Goal: Navigation & Orientation: Find specific page/section

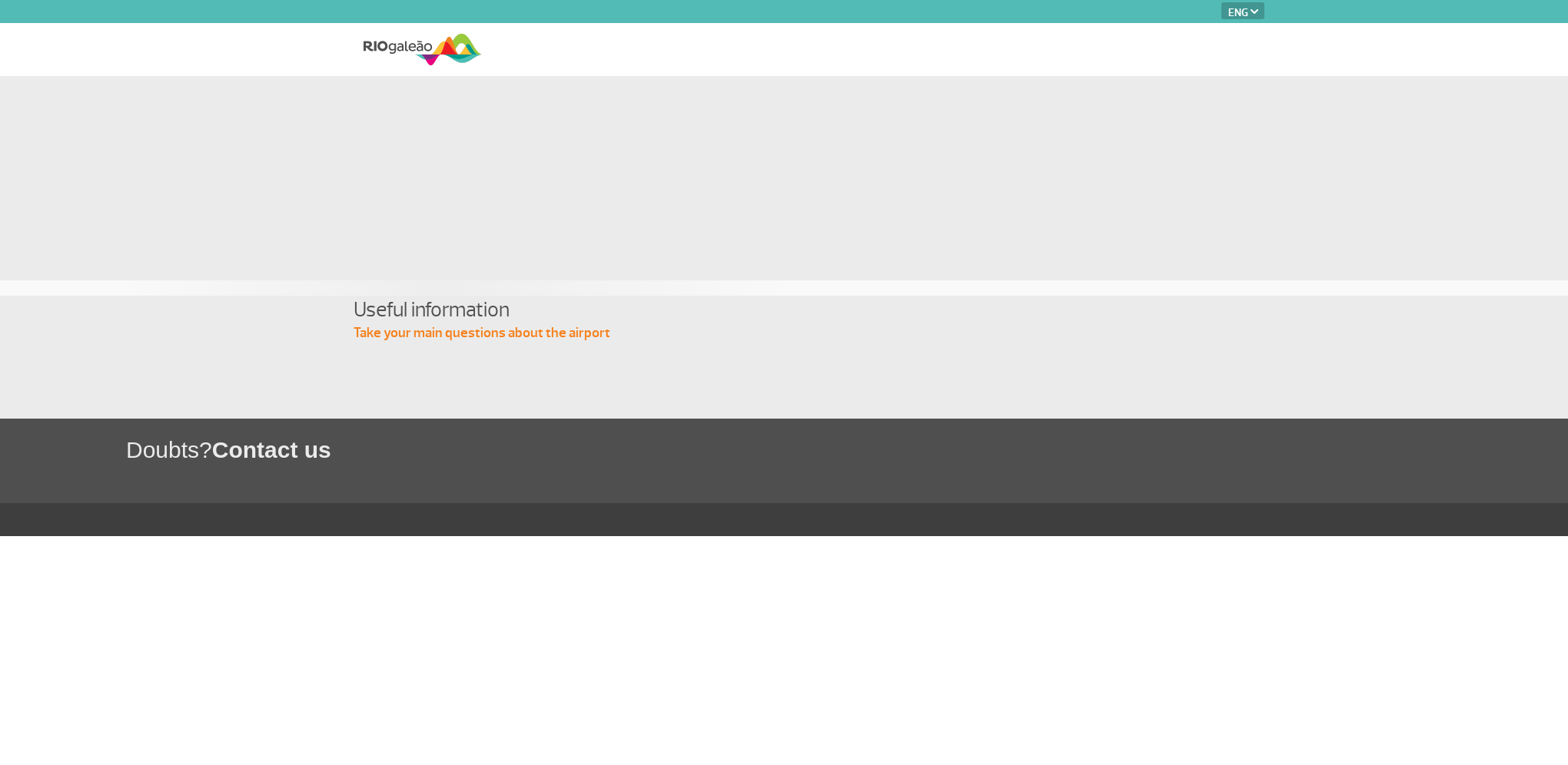
select select "en"
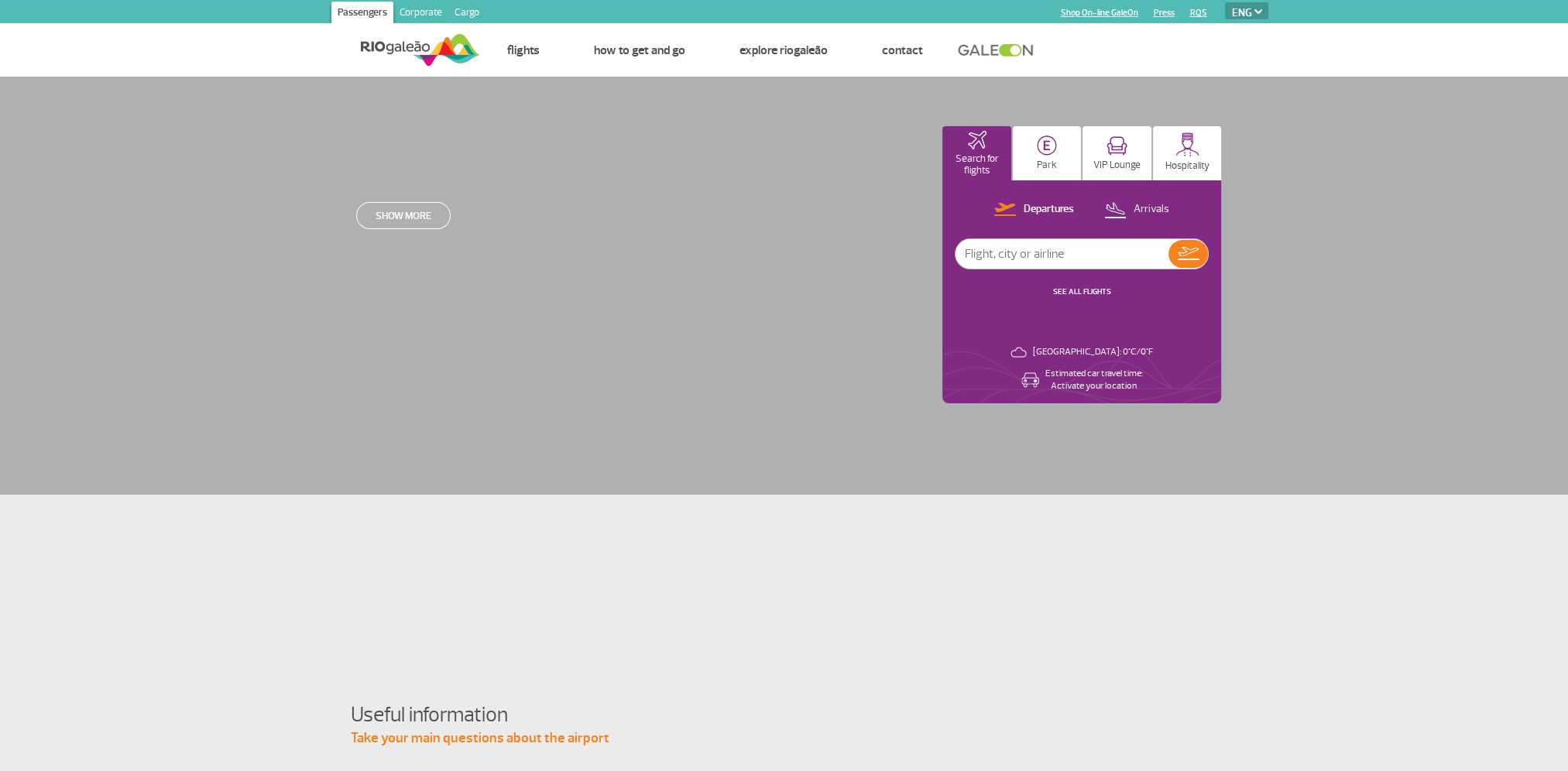
click at [433, 45] on img at bounding box center [420, 50] width 119 height 38
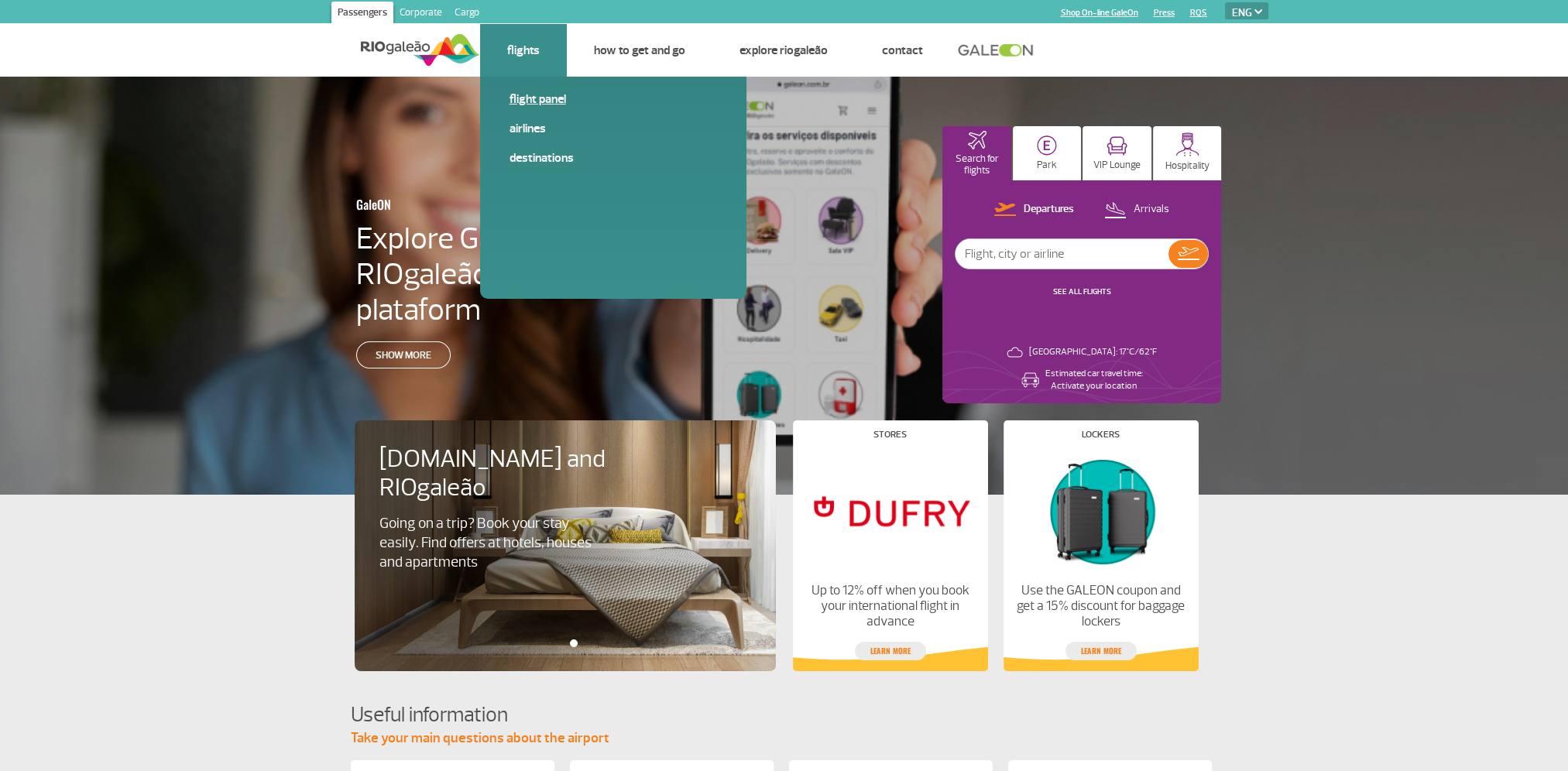
click at [536, 99] on link "Flight panel" at bounding box center [613, 99] width 208 height 17
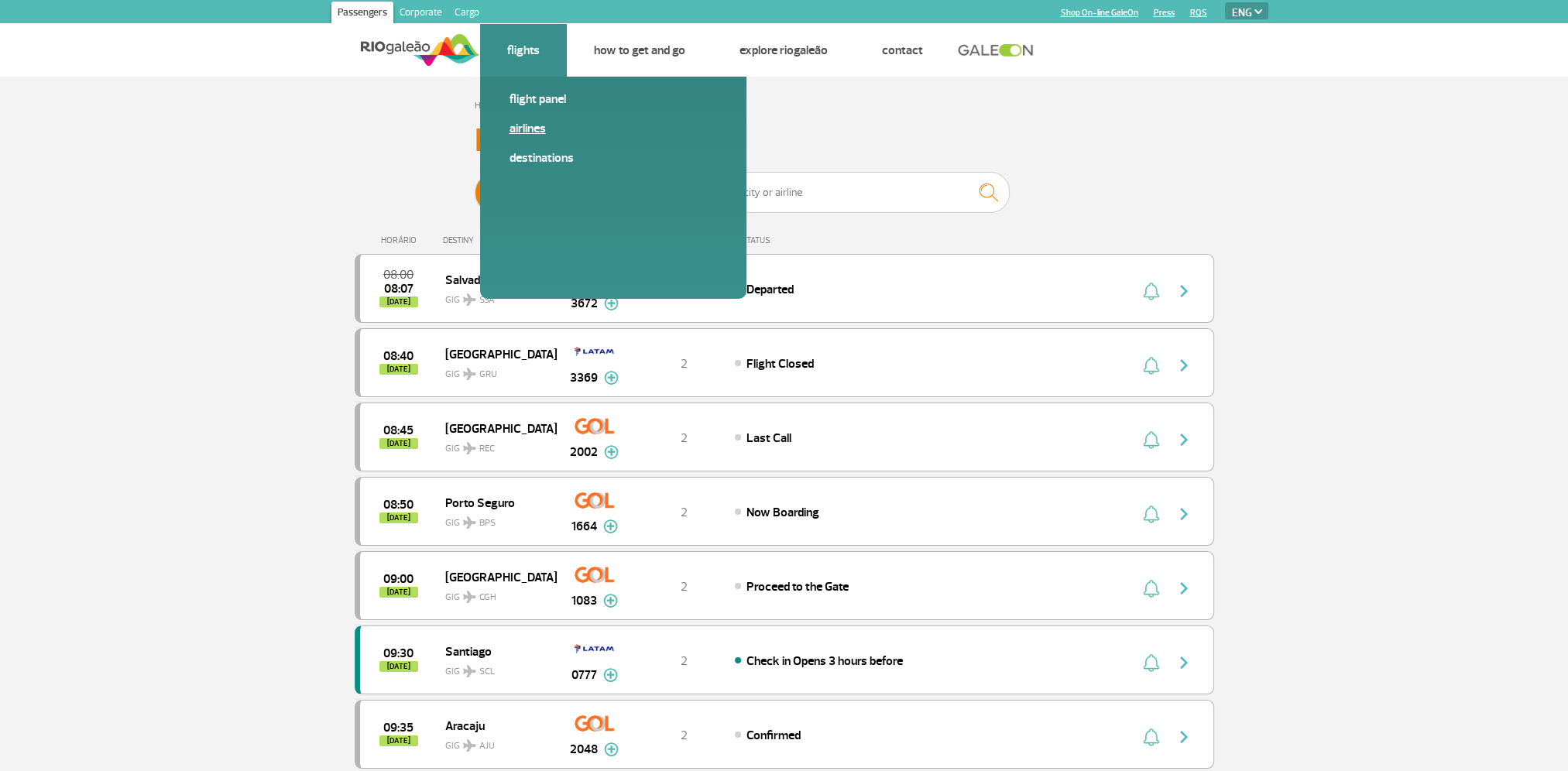
click at [534, 129] on link "Airlines" at bounding box center [613, 129] width 208 height 17
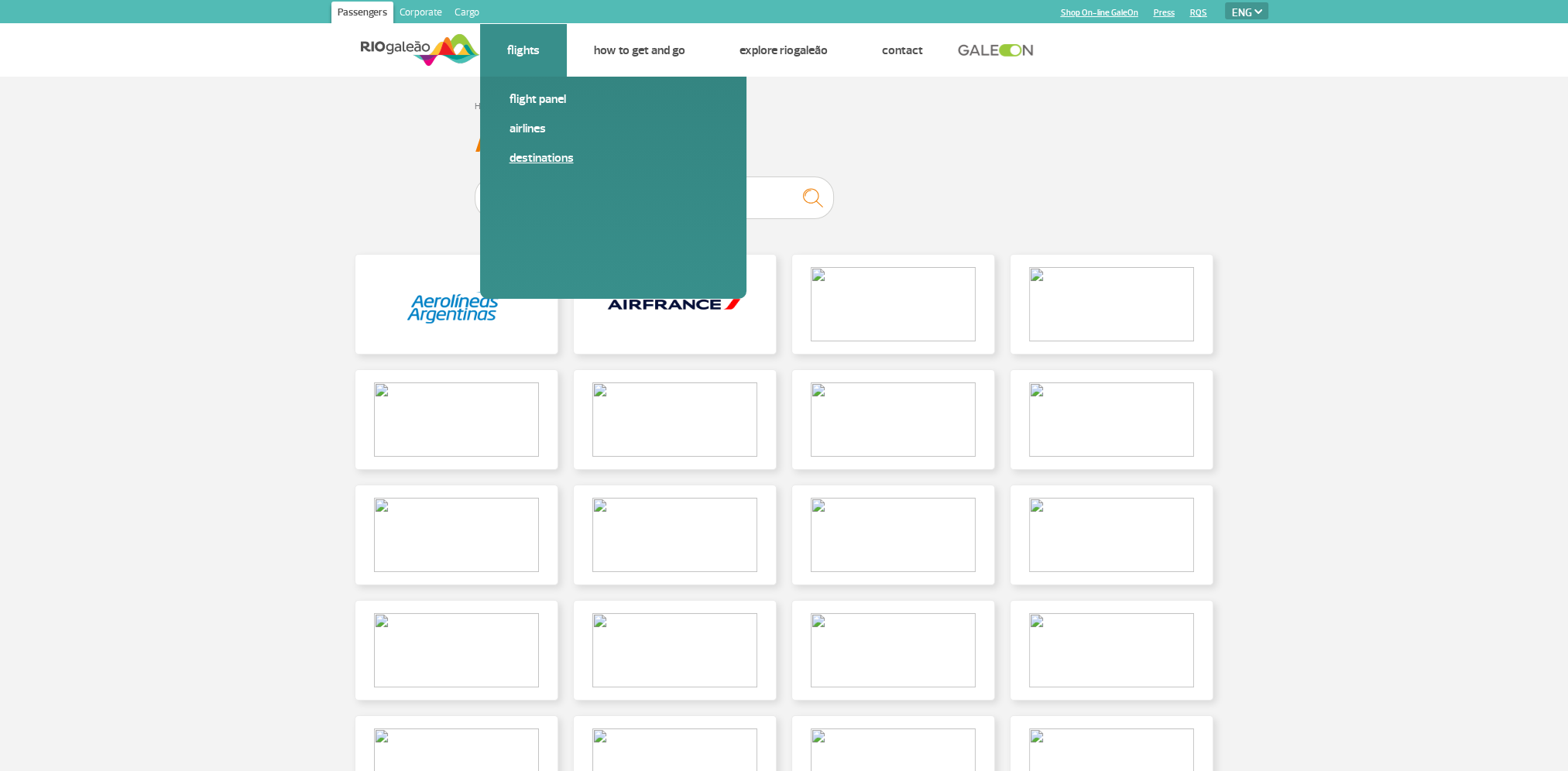
click at [556, 160] on link "Destinations" at bounding box center [613, 158] width 208 height 17
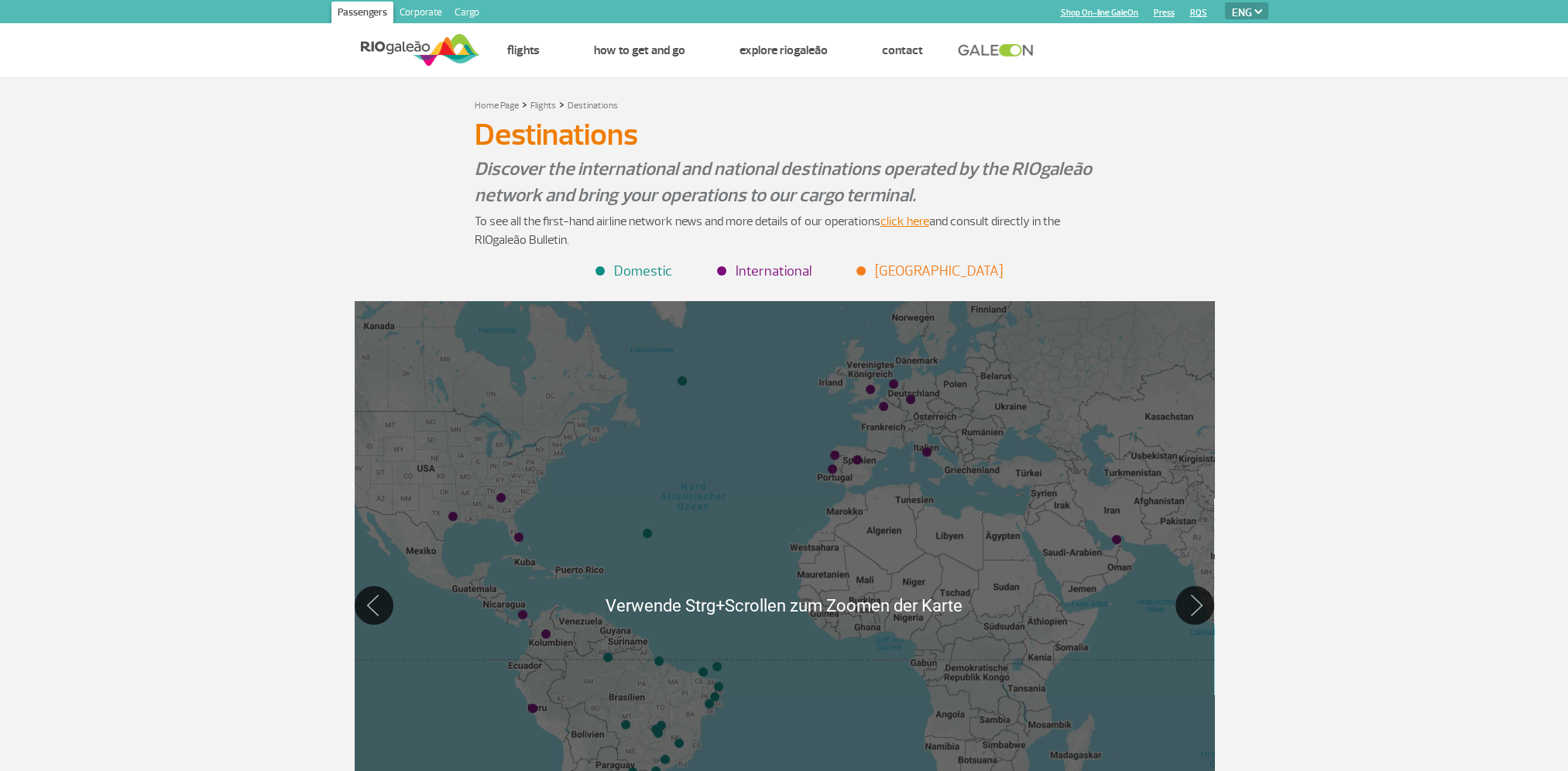
click at [904, 376] on div at bounding box center [784, 605] width 859 height 608
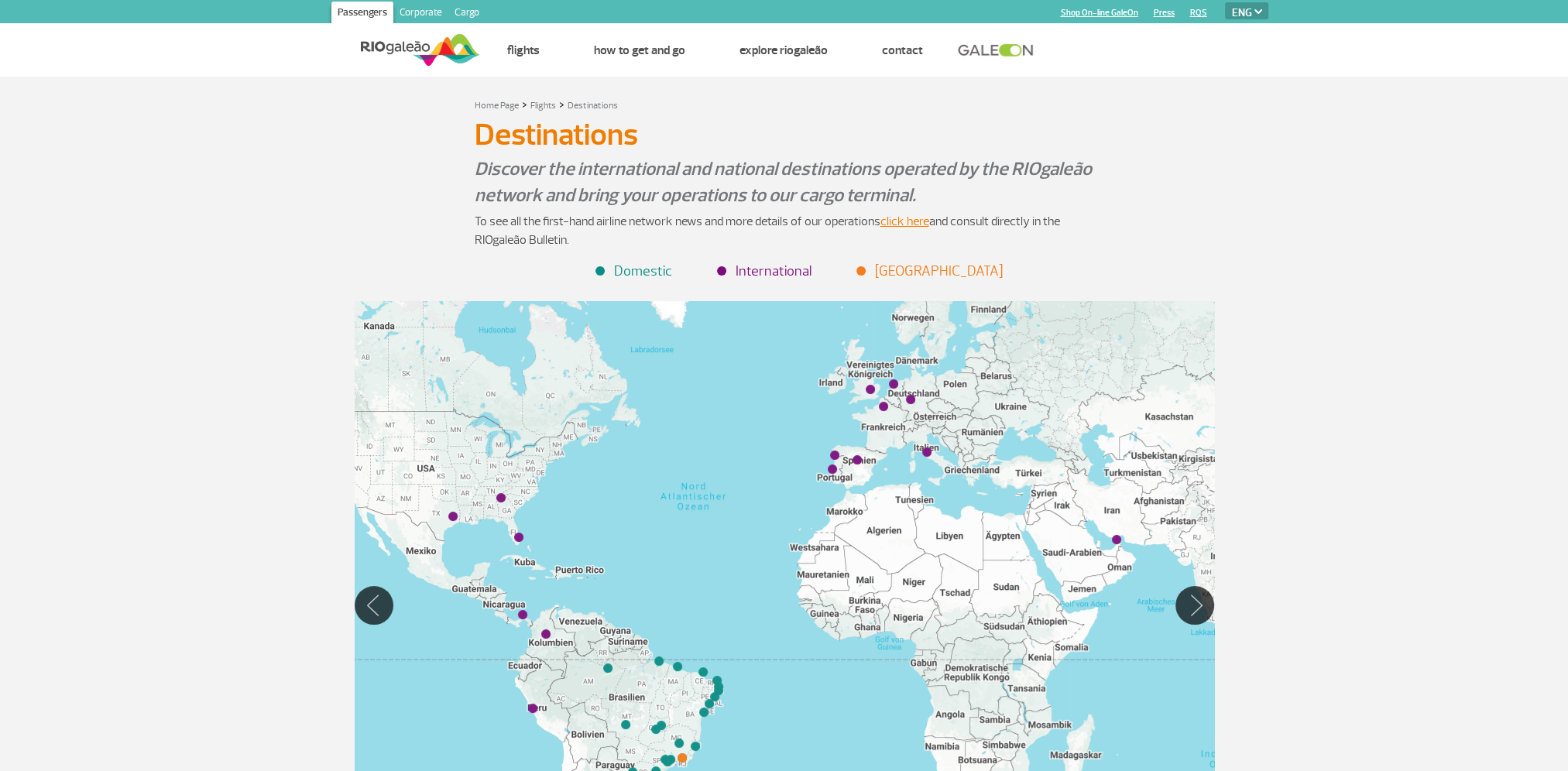
click at [1461, 552] on div "Home Page > Flights > Destinations Destinations Destinations Discover the inter…" at bounding box center [784, 511] width 1568 height 870
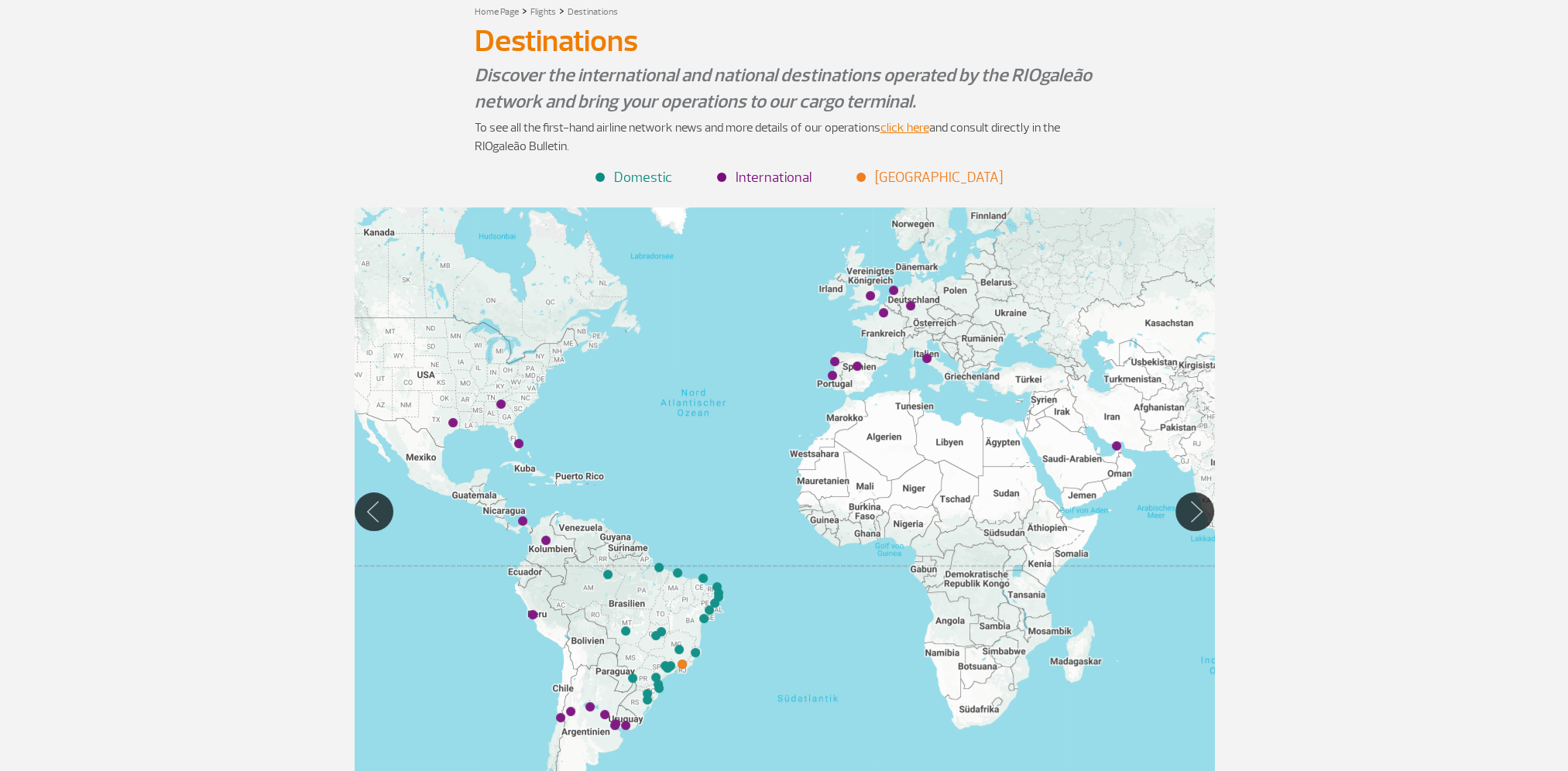
scroll to position [77, 0]
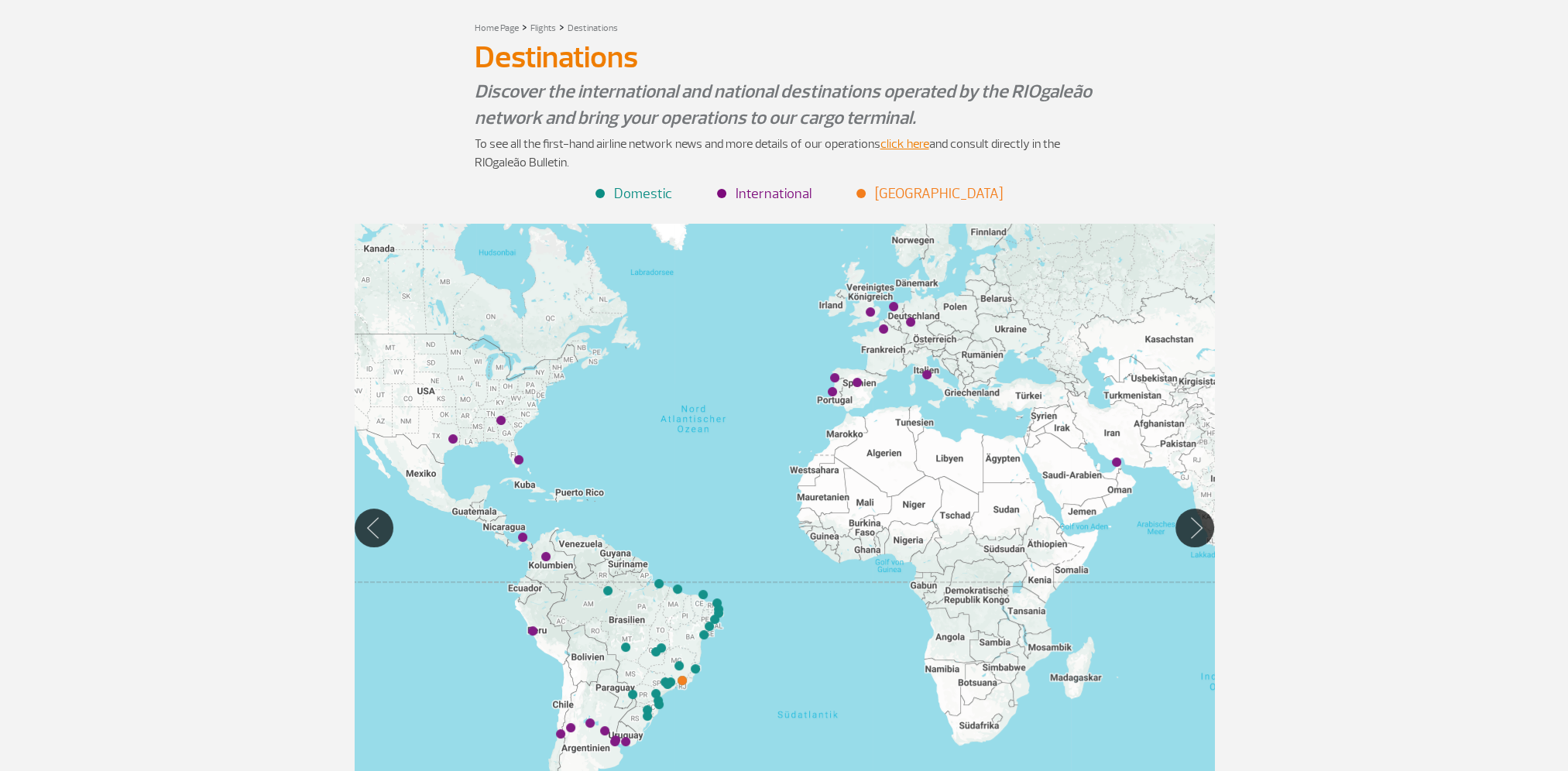
click at [917, 298] on div at bounding box center [784, 528] width 859 height 608
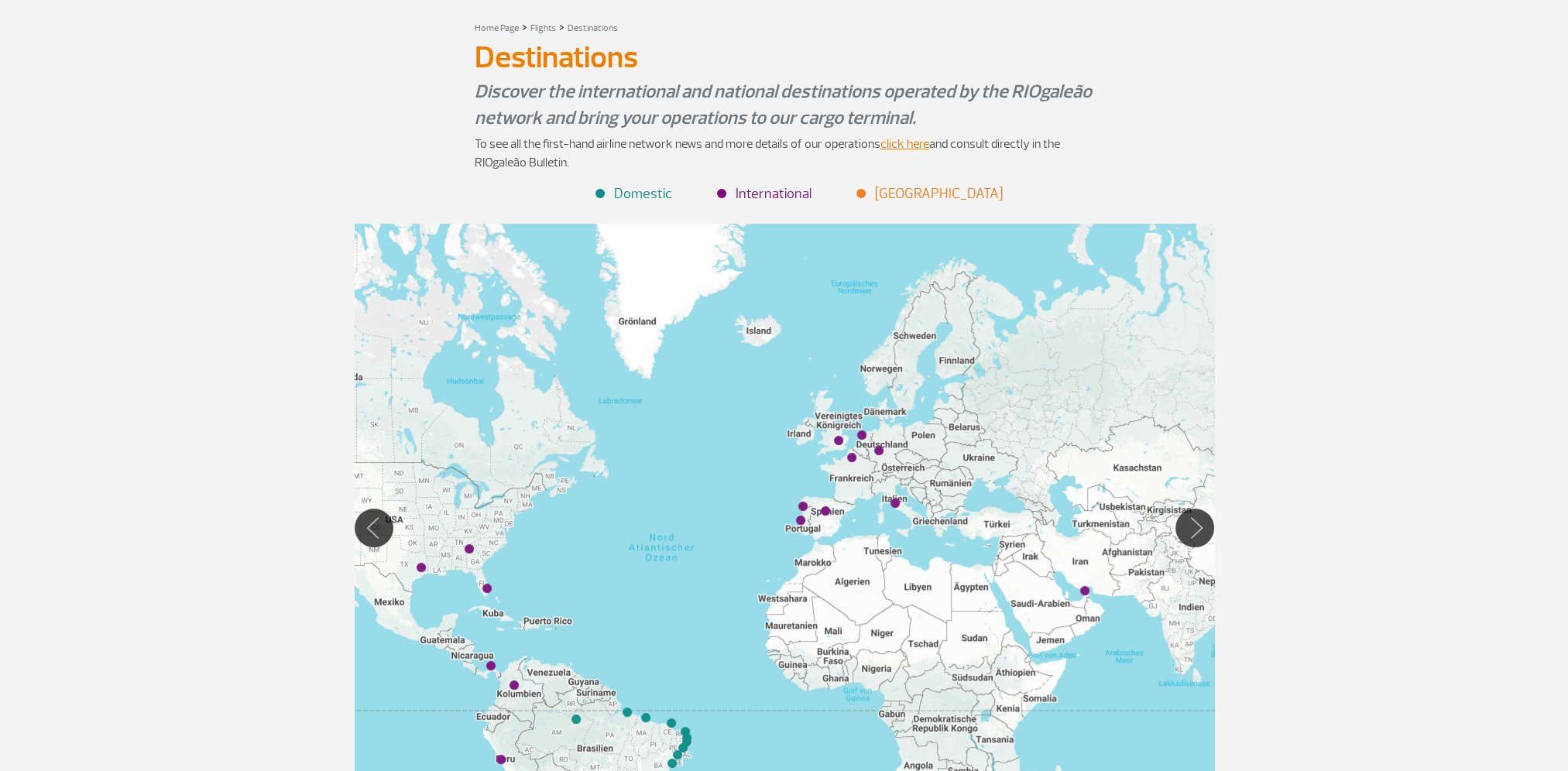
drag, startPoint x: 913, startPoint y: 309, endPoint x: 881, endPoint y: 440, distance: 134.9
click at [881, 440] on div at bounding box center [784, 528] width 859 height 608
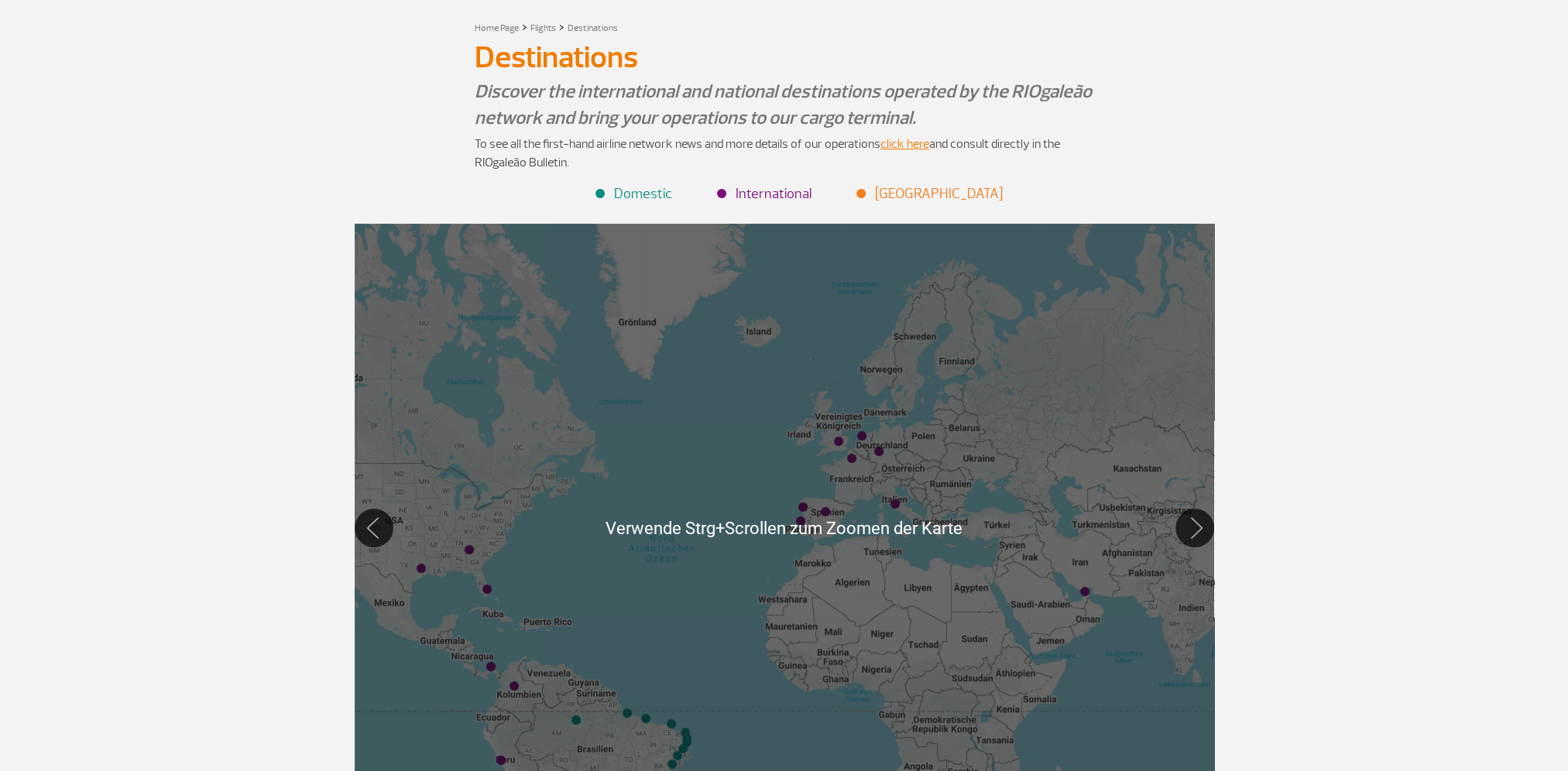
scroll to position [0, 0]
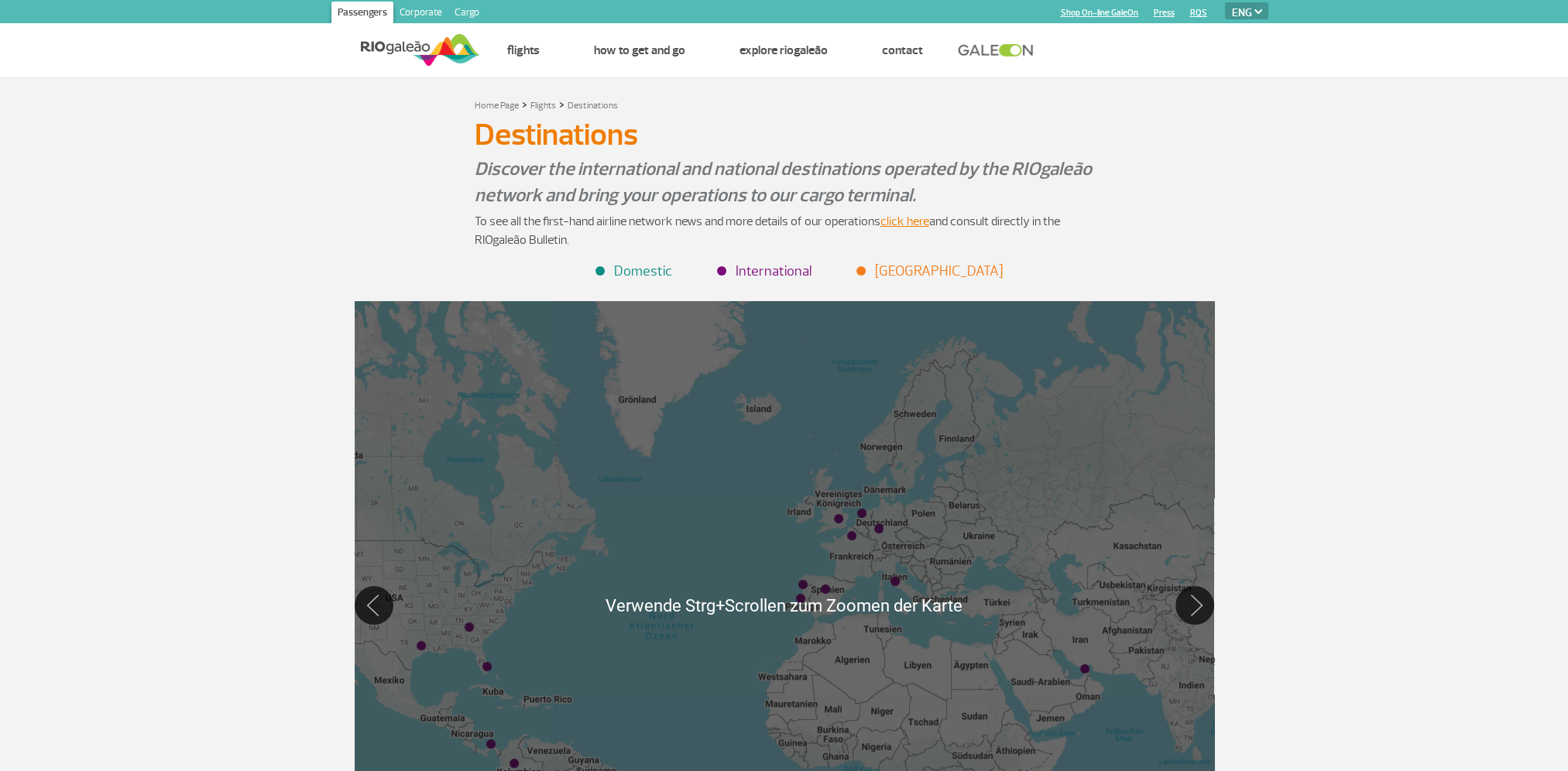
click at [1403, 412] on div "Home Page > Flights > Destinations Destinations Destinations Discover the inter…" at bounding box center [784, 511] width 1568 height 870
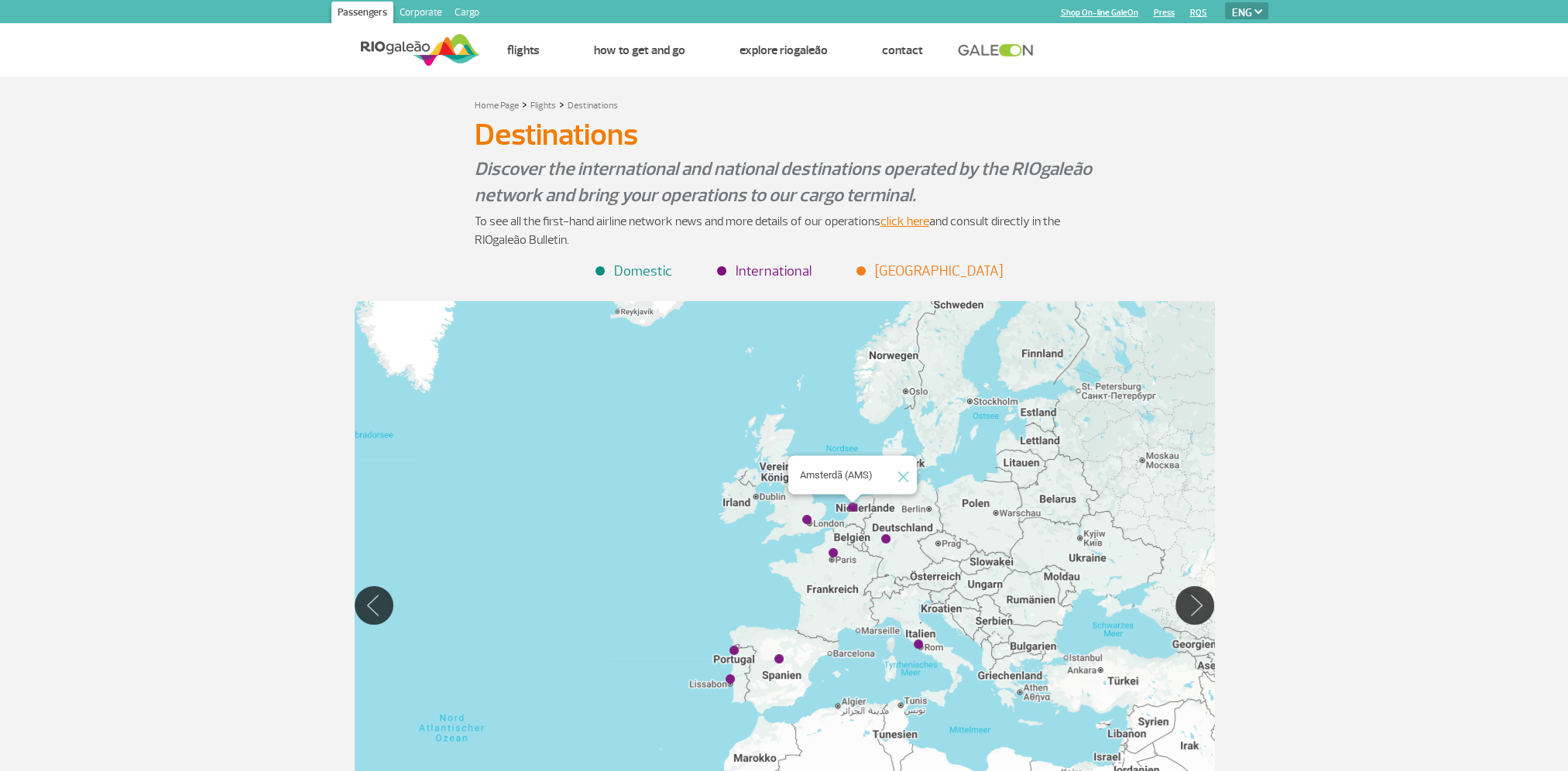
click at [851, 507] on img "Amsterdã (AMS)" at bounding box center [852, 508] width 9 height 9
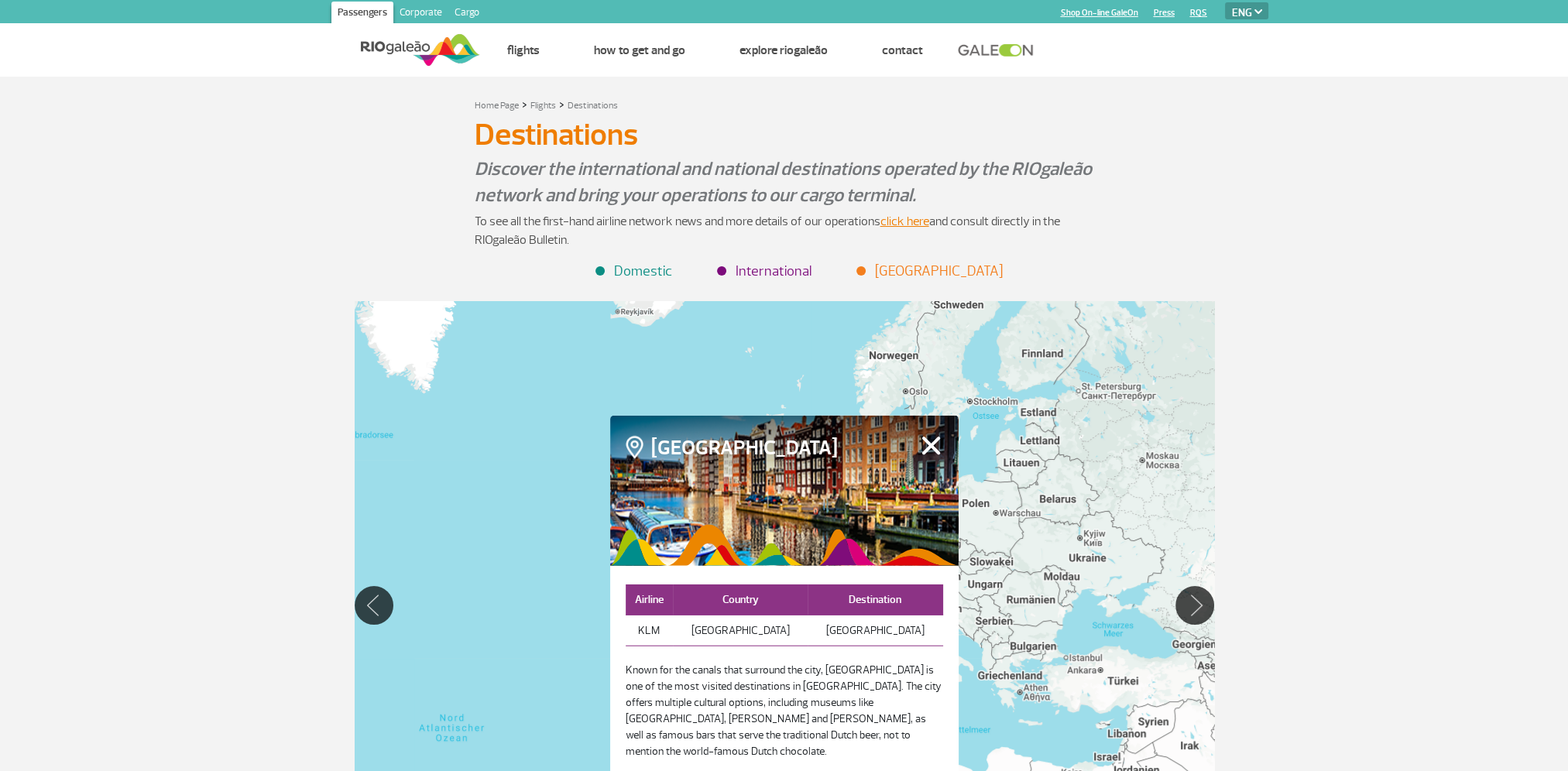
click at [929, 448] on button "Fechar" at bounding box center [931, 445] width 24 height 21
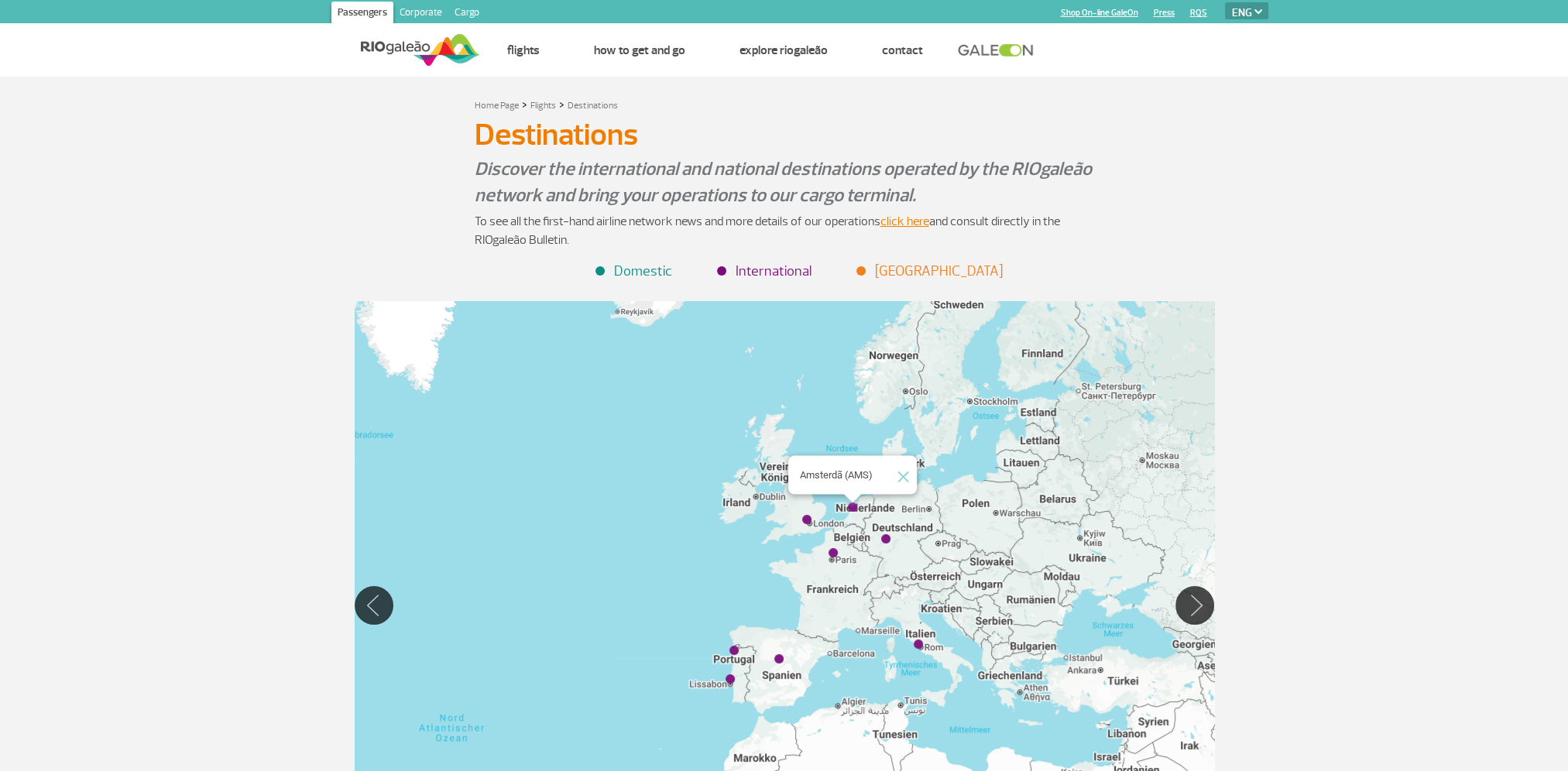
click at [853, 508] on img "Amsterdã (AMS)" at bounding box center [852, 508] width 9 height 9
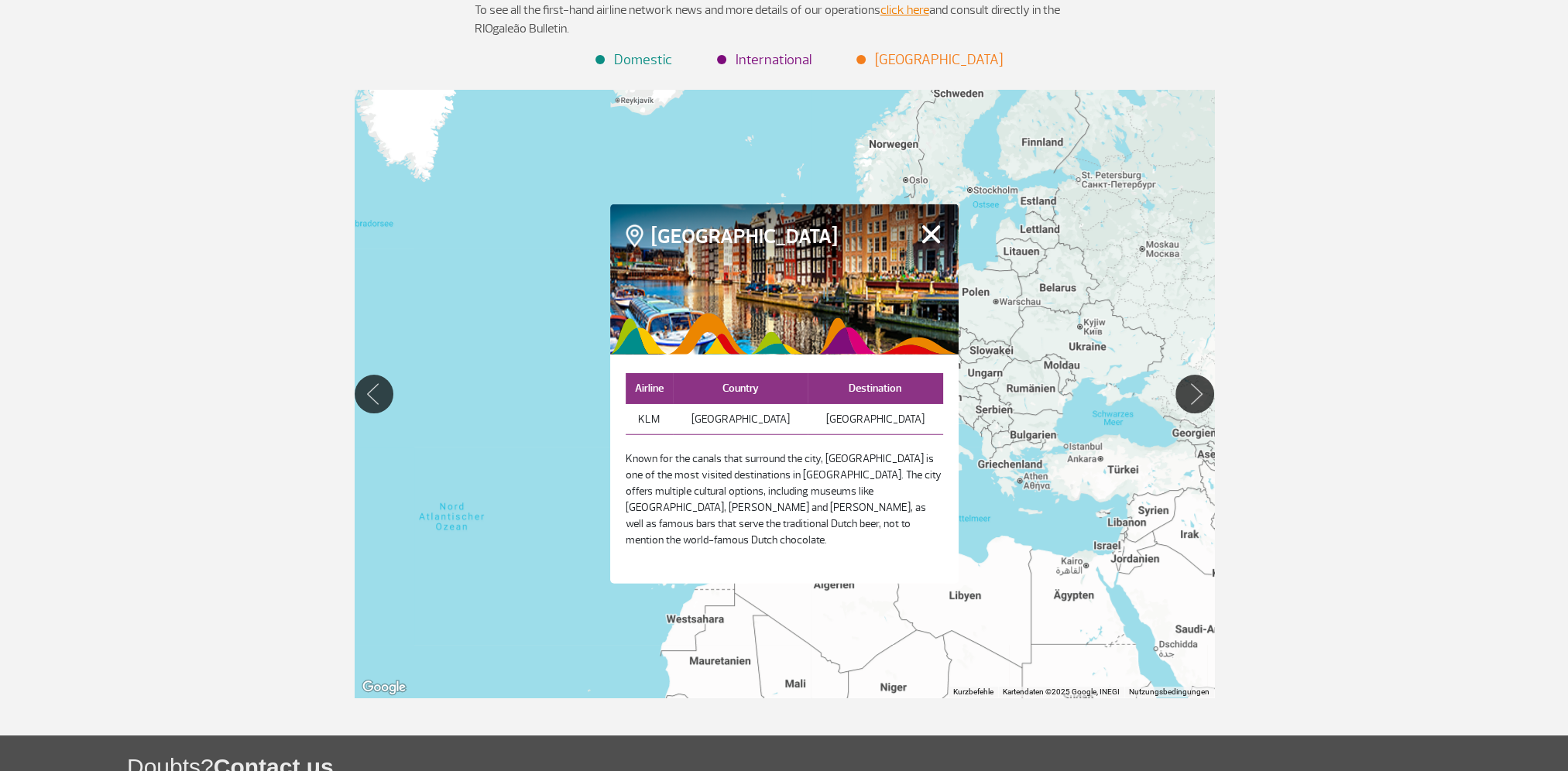
scroll to position [232, 0]
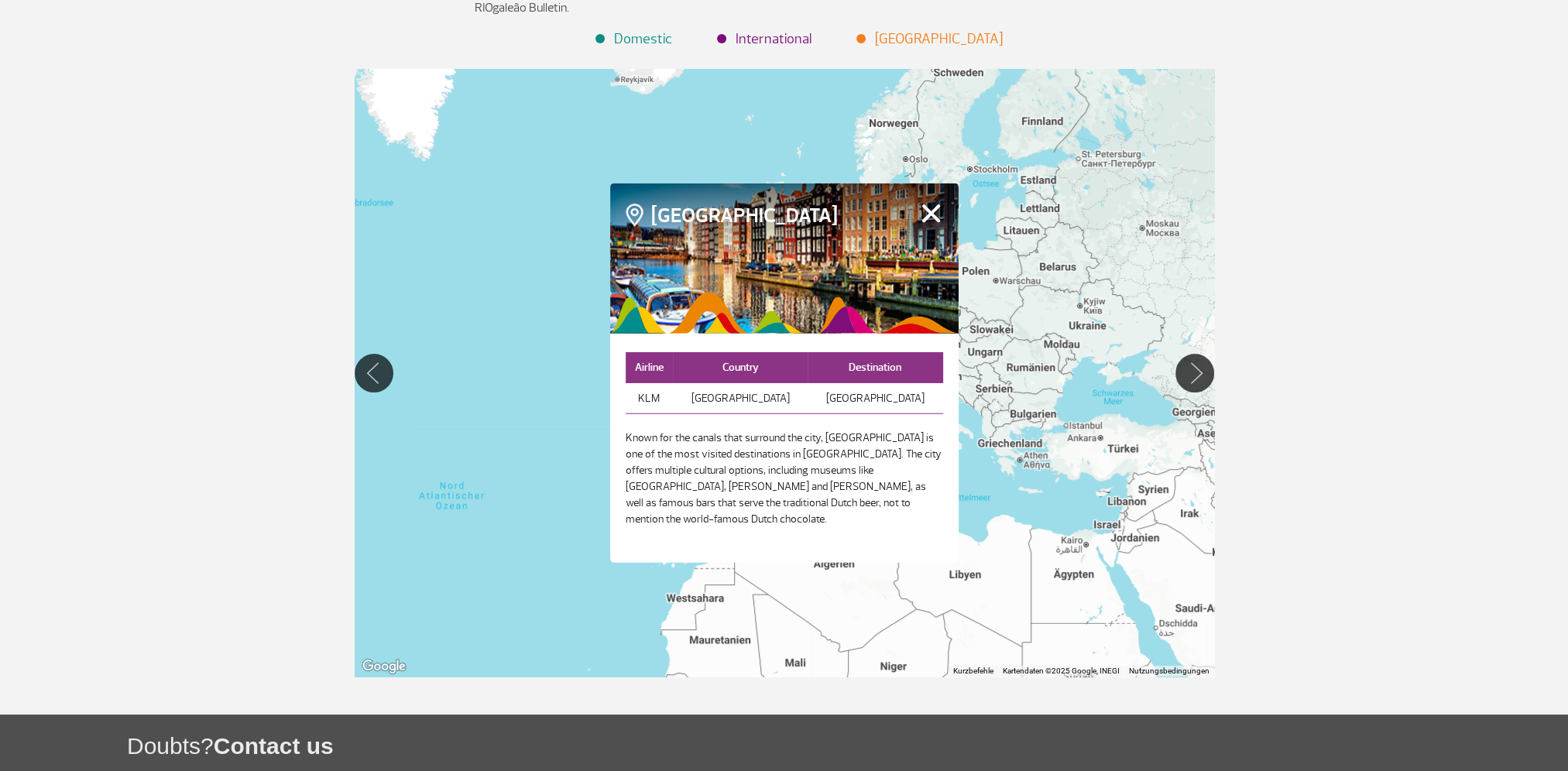
click at [1363, 402] on div "Home Page > Flights > Destinations Destinations Destinations Discover the inter…" at bounding box center [784, 279] width 1568 height 870
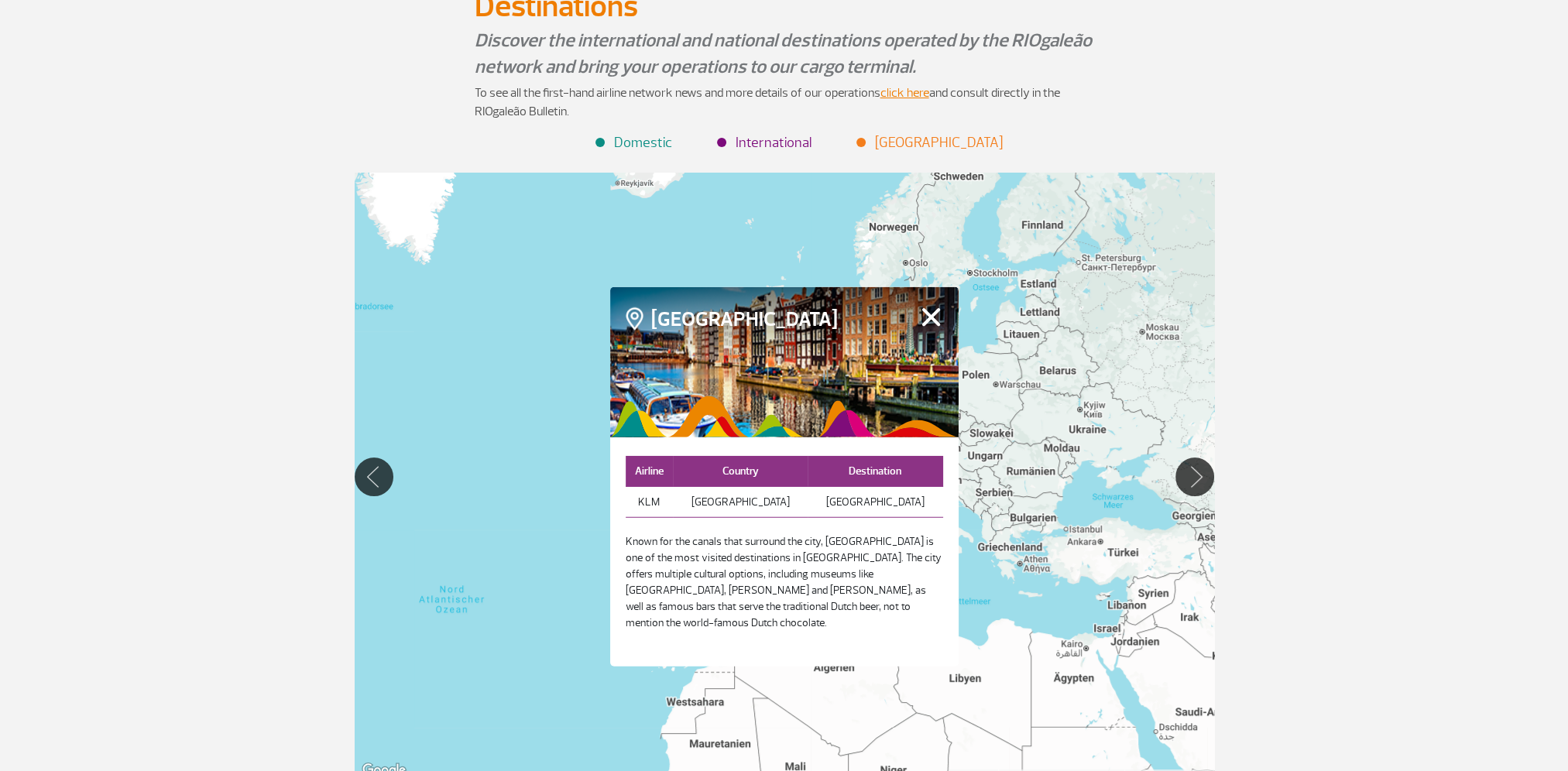
scroll to position [0, 0]
